Goal: Find specific page/section: Find specific page/section

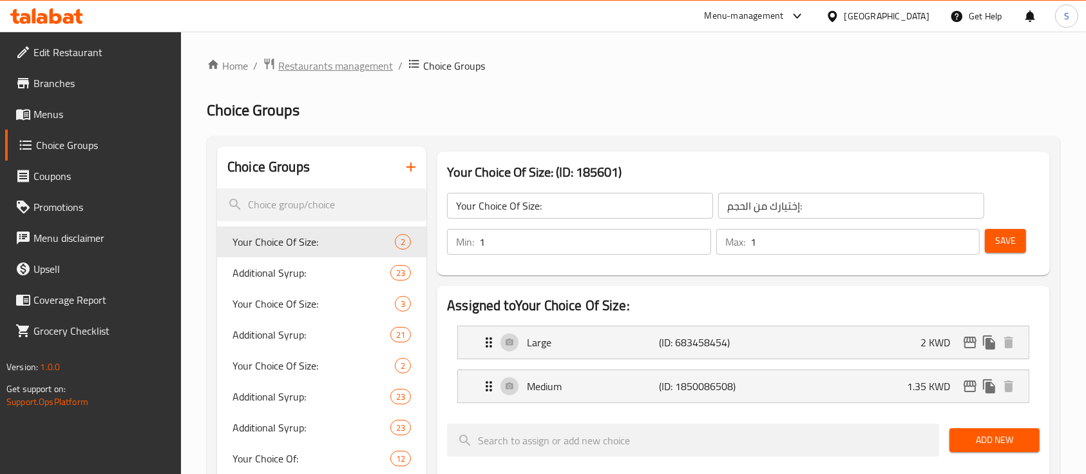
click at [345, 66] on span "Restaurants management" at bounding box center [335, 65] width 115 height 15
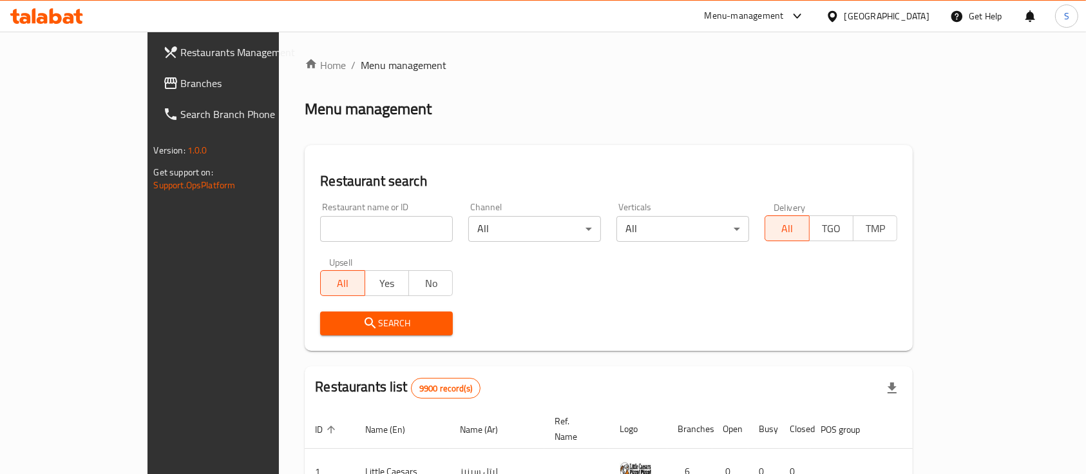
drag, startPoint x: 349, startPoint y: 235, endPoint x: 342, endPoint y: 224, distance: 12.2
click at [349, 235] on input "search" at bounding box center [386, 229] width 133 height 26
type input "r"
click button "Search" at bounding box center [386, 323] width 133 height 24
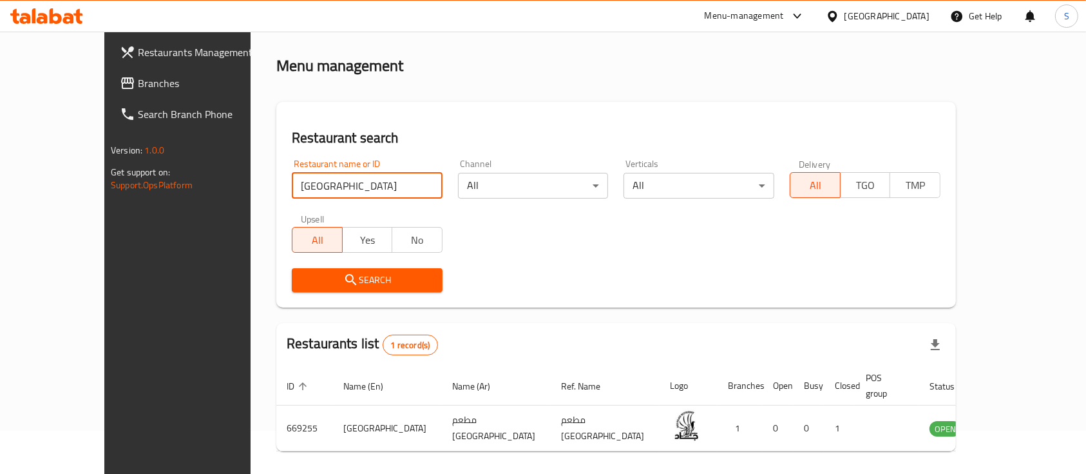
scroll to position [75, 0]
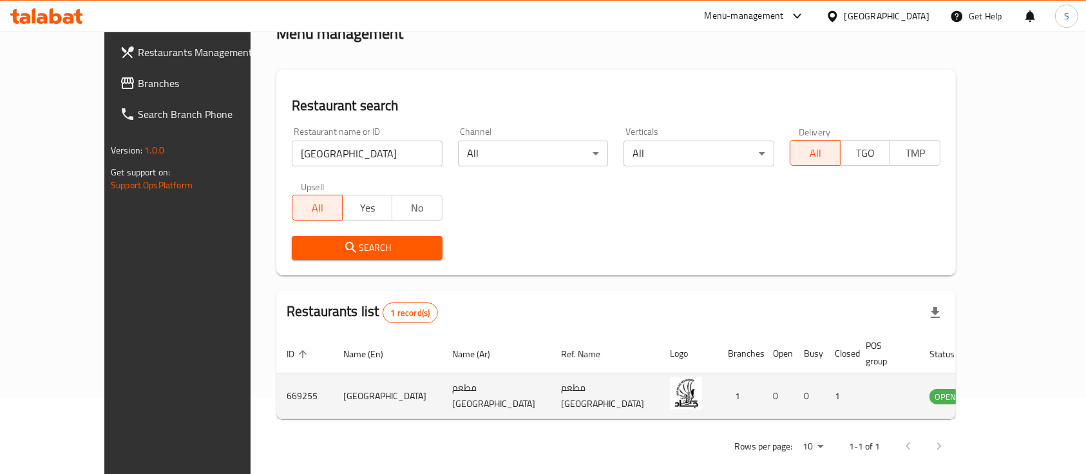
click at [333, 377] on td "[GEOGRAPHIC_DATA]" at bounding box center [387, 396] width 109 height 46
click at [333, 378] on td "[GEOGRAPHIC_DATA]" at bounding box center [387, 396] width 109 height 46
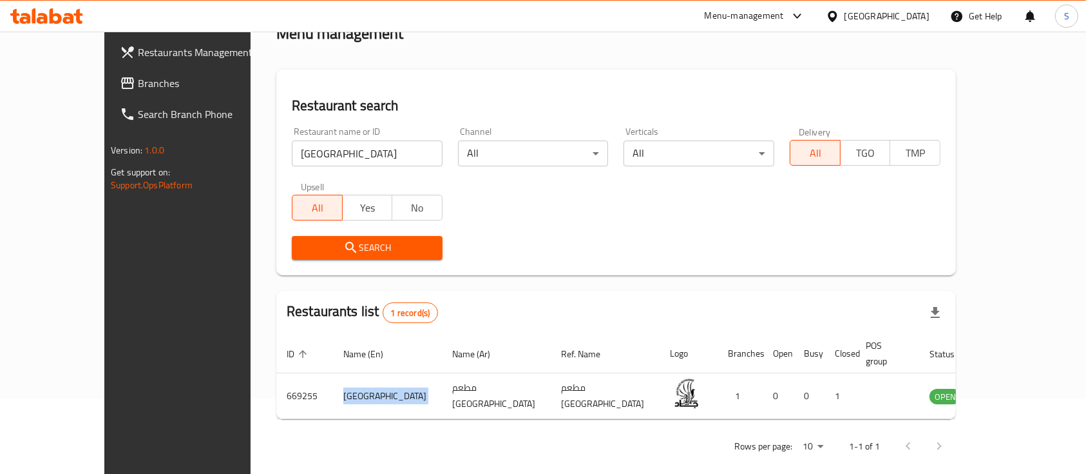
copy td "[GEOGRAPHIC_DATA]"
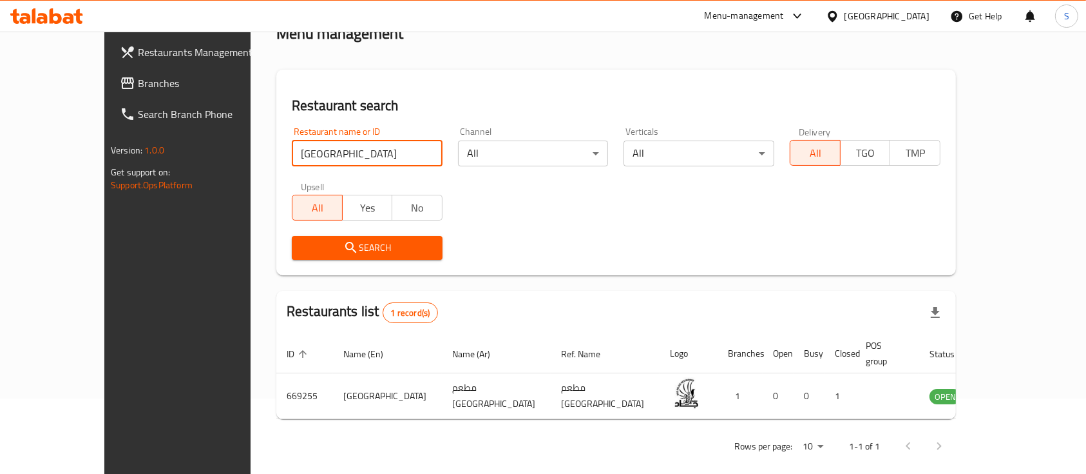
drag, startPoint x: 330, startPoint y: 155, endPoint x: 92, endPoint y: 166, distance: 238.0
click at [104, 166] on div "Restaurants Management Branches Search Branch Phone Version: 1.0.0 Get support …" at bounding box center [543, 222] width 878 height 532
type input "ة"
type input "Mama's Bakery"
click at [320, 244] on span "Search" at bounding box center [367, 248] width 130 height 16
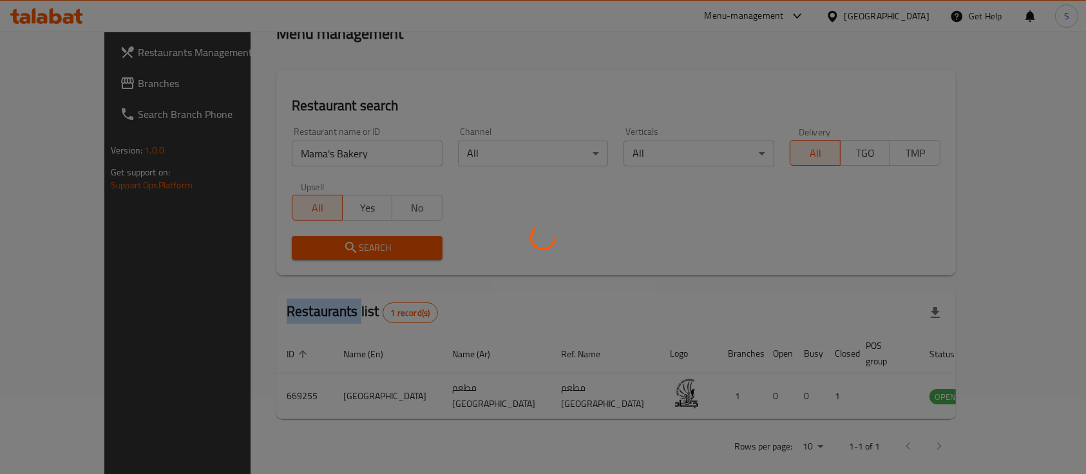
click at [320, 244] on div at bounding box center [543, 237] width 1086 height 474
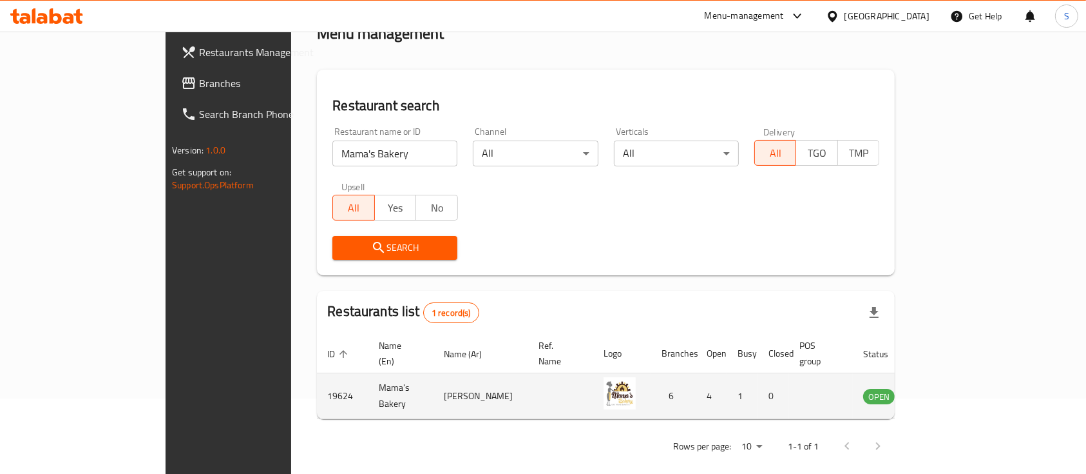
click at [369, 384] on td "Mama's Bakery" at bounding box center [401, 396] width 65 height 46
copy td "Mama's Bakery"
click at [317, 378] on td "19624" at bounding box center [343, 396] width 52 height 46
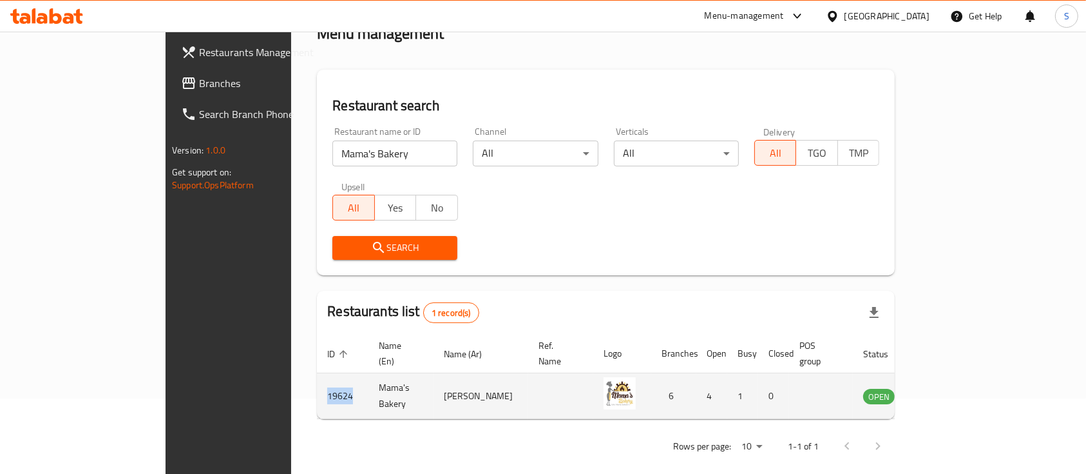
click at [317, 378] on td "19624" at bounding box center [343, 396] width 52 height 46
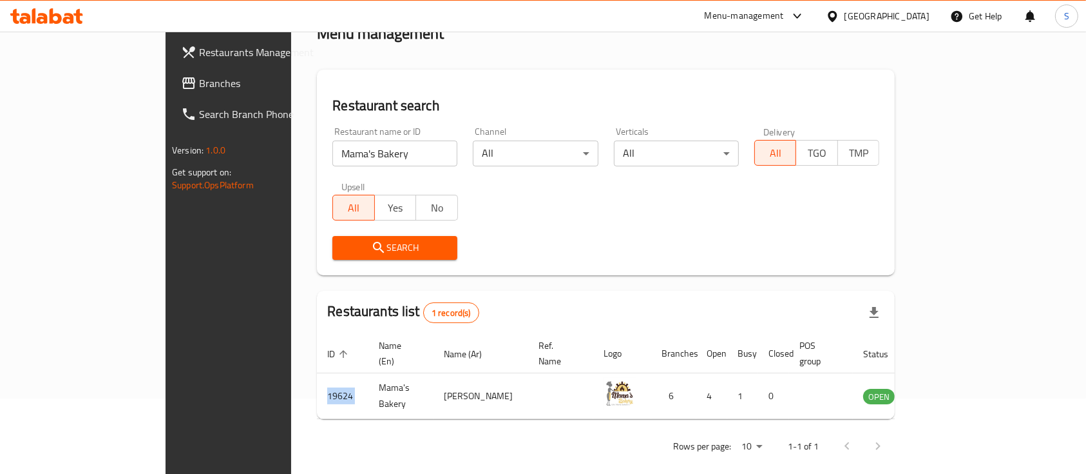
copy td "19624"
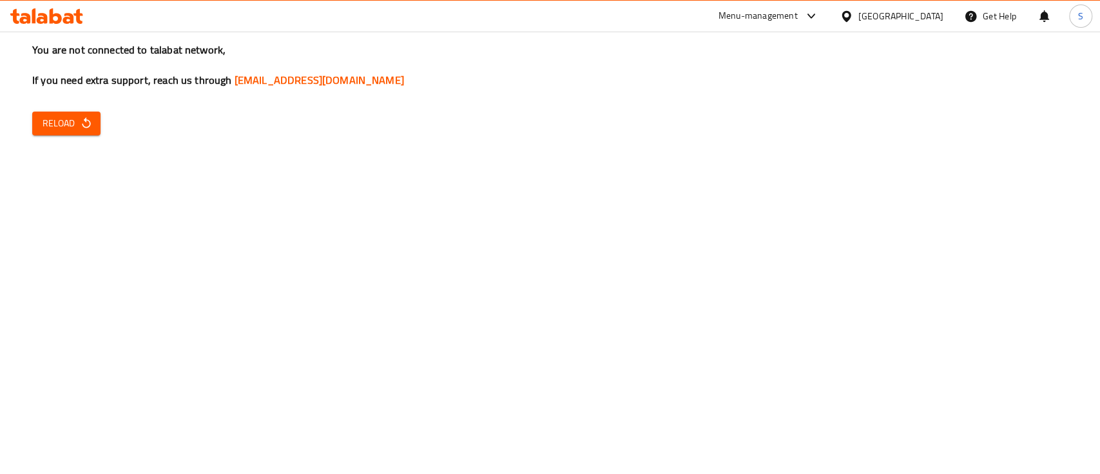
click at [798, 10] on div "Menu-management" at bounding box center [757, 15] width 79 height 15
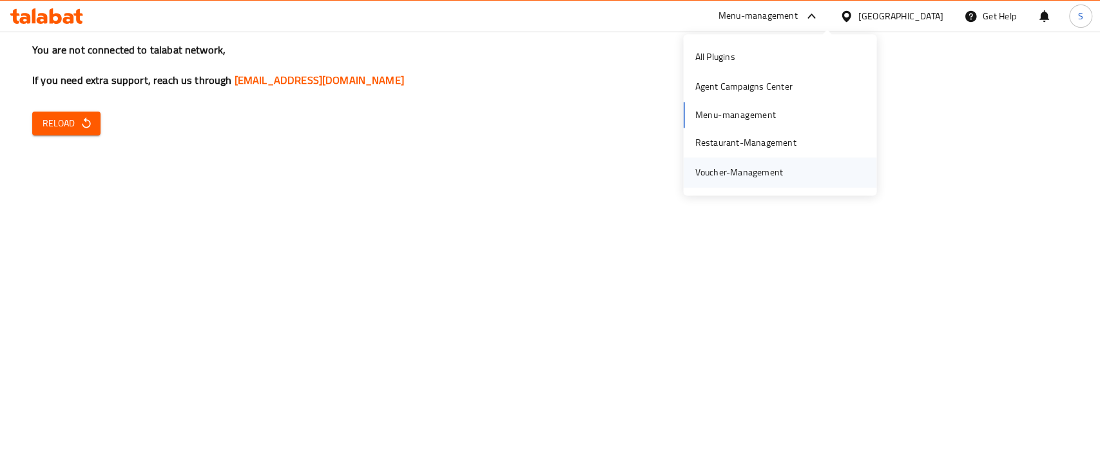
click at [780, 173] on div "Voucher-Management" at bounding box center [739, 173] width 88 height 14
